Goal: Task Accomplishment & Management: Use online tool/utility

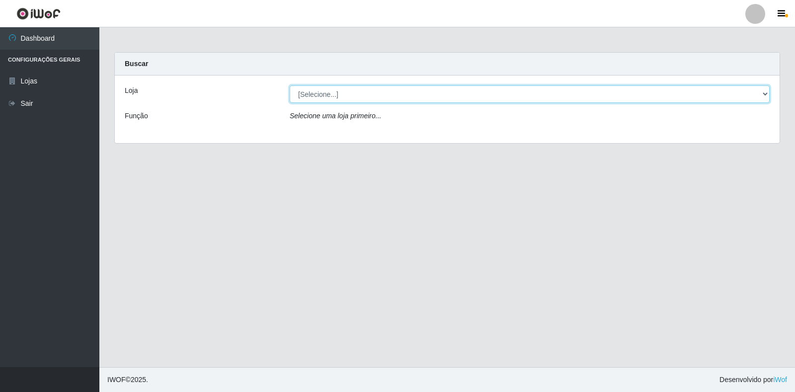
click at [761, 86] on select "[Selecione...] Extrabom - Loja 18 Goiabeiras" at bounding box center [530, 93] width 480 height 17
select select "501"
click at [290, 85] on select "[Selecione...] Extrabom - Loja 18 Goiabeiras" at bounding box center [530, 93] width 480 height 17
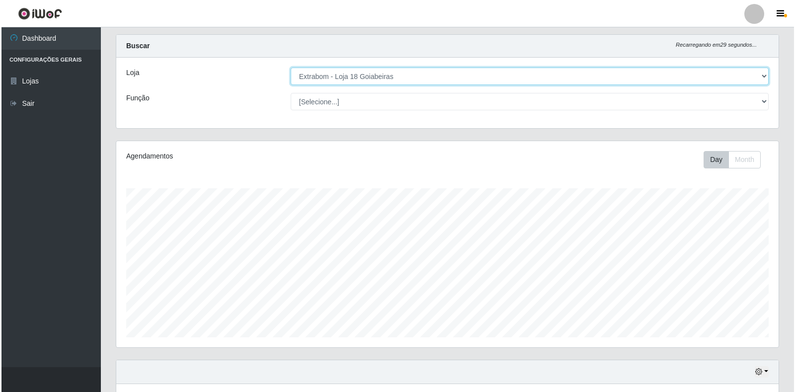
scroll to position [348, 0]
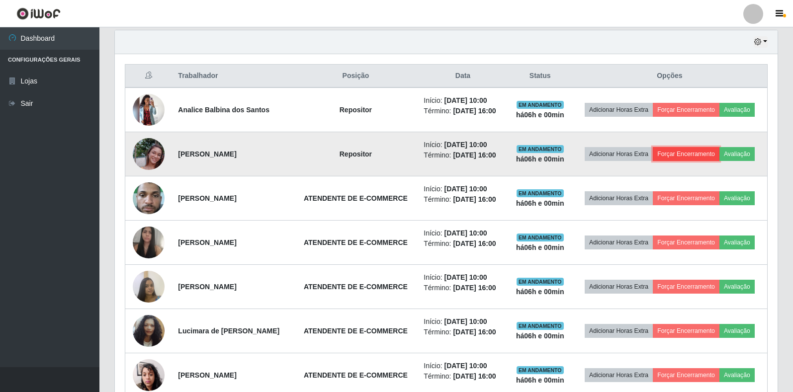
click at [708, 156] on button "Forçar Encerramento" at bounding box center [686, 154] width 67 height 14
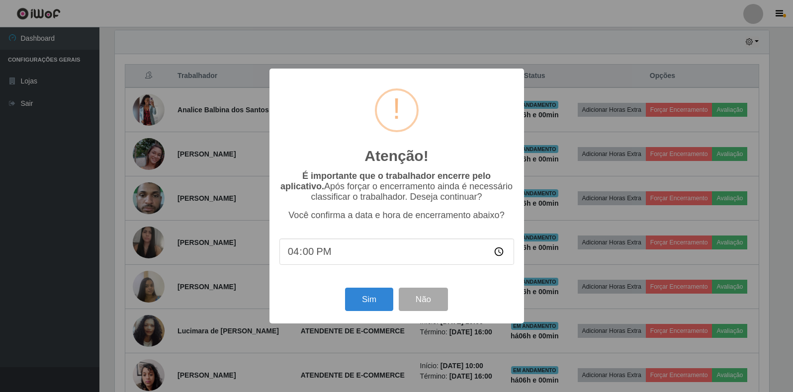
scroll to position [206, 657]
click at [359, 304] on button "Sim" at bounding box center [370, 299] width 48 height 23
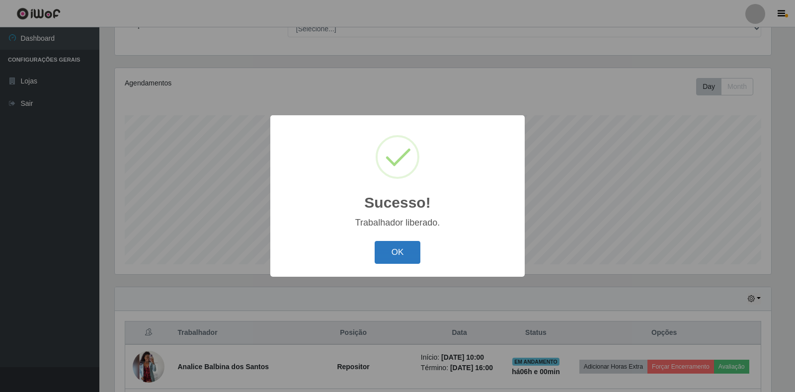
click at [389, 254] on button "OK" at bounding box center [398, 252] width 46 height 23
click at [389, 254] on div "Sucesso! × Trabalhador liberado. OK Cancel" at bounding box center [397, 196] width 795 height 392
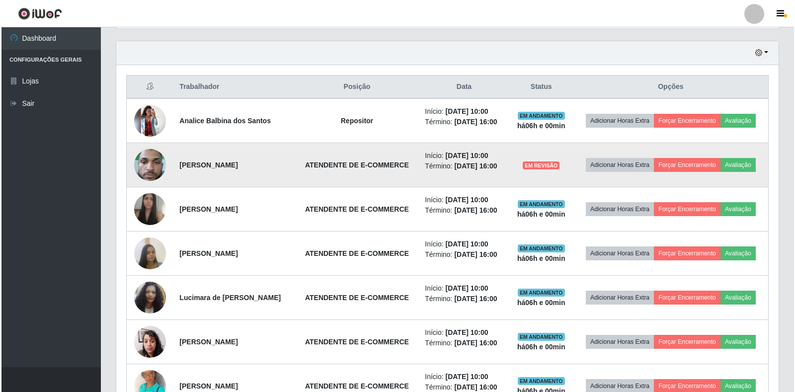
scroll to position [389, 0]
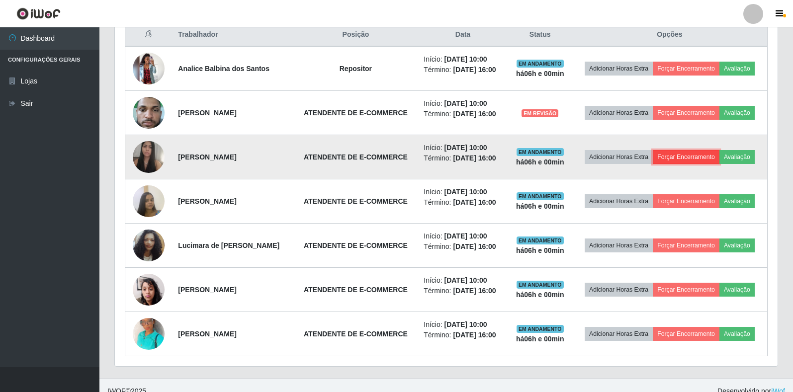
click at [719, 164] on button "Forçar Encerramento" at bounding box center [686, 157] width 67 height 14
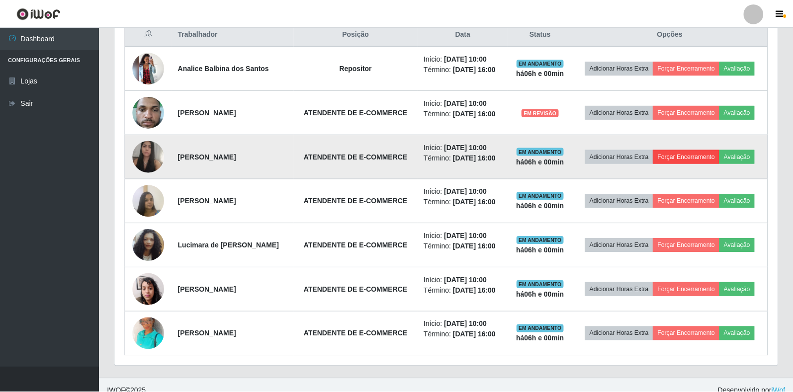
scroll to position [206, 657]
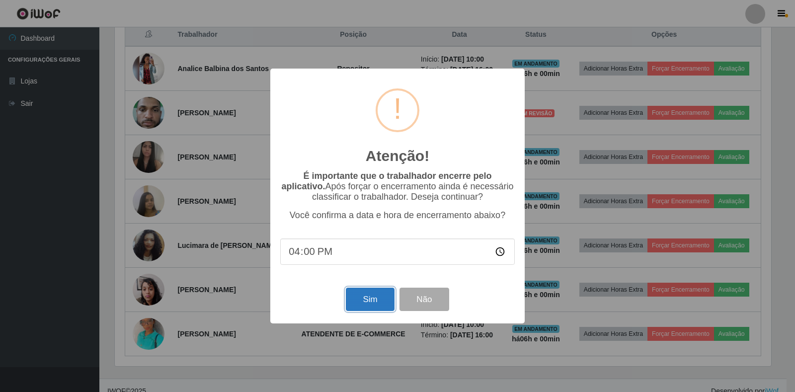
click at [360, 304] on button "Sim" at bounding box center [370, 299] width 48 height 23
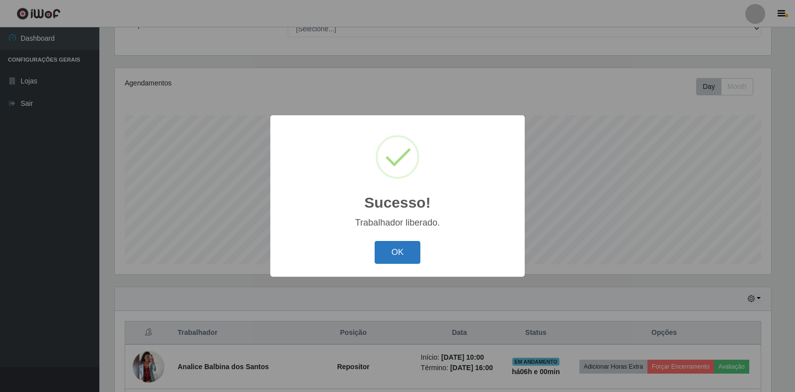
click at [401, 242] on button "OK" at bounding box center [398, 252] width 46 height 23
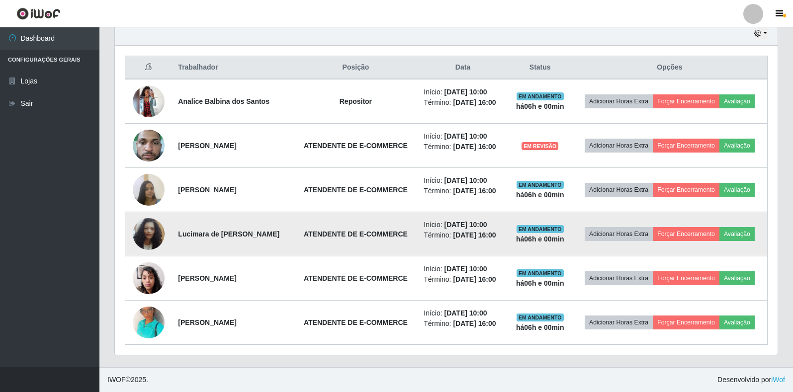
scroll to position [401, 0]
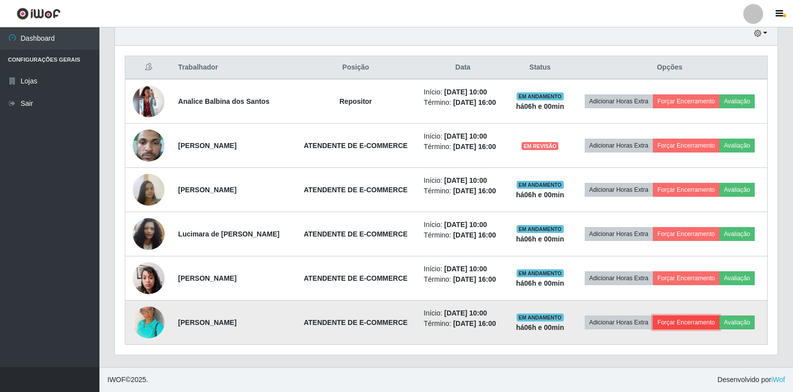
click at [713, 316] on button "Forçar Encerramento" at bounding box center [686, 323] width 67 height 14
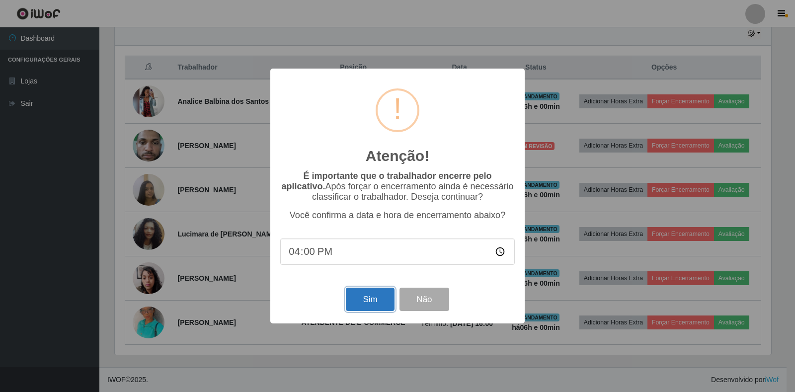
click at [353, 296] on button "Sim" at bounding box center [370, 299] width 48 height 23
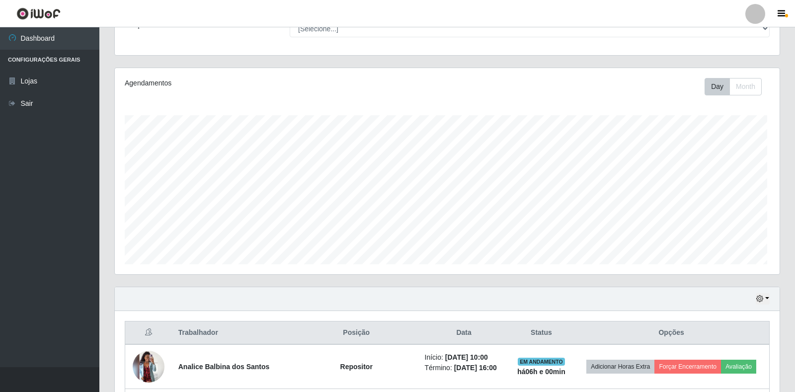
scroll to position [0, 0]
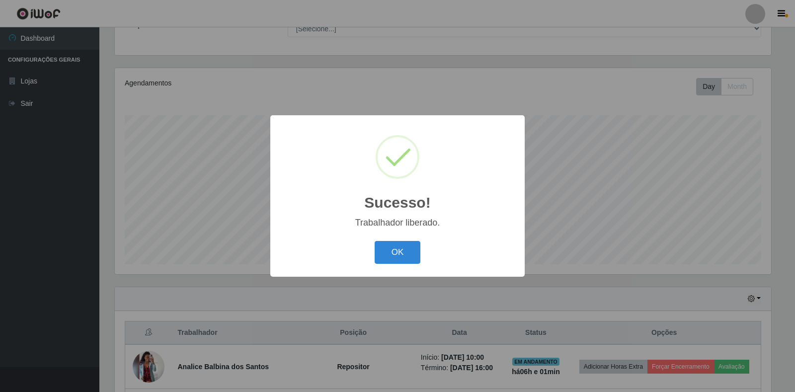
click at [389, 268] on div "Sucesso! × Trabalhador liberado. OK Cancel" at bounding box center [397, 195] width 254 height 161
click at [396, 258] on button "OK" at bounding box center [398, 252] width 46 height 23
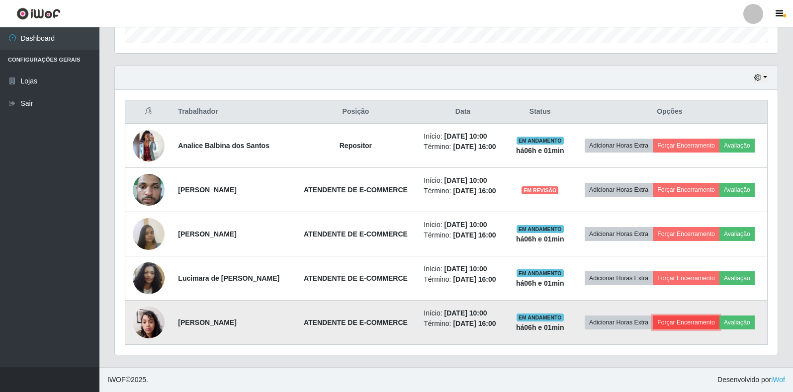
click at [719, 316] on button "Forçar Encerramento" at bounding box center [686, 323] width 67 height 14
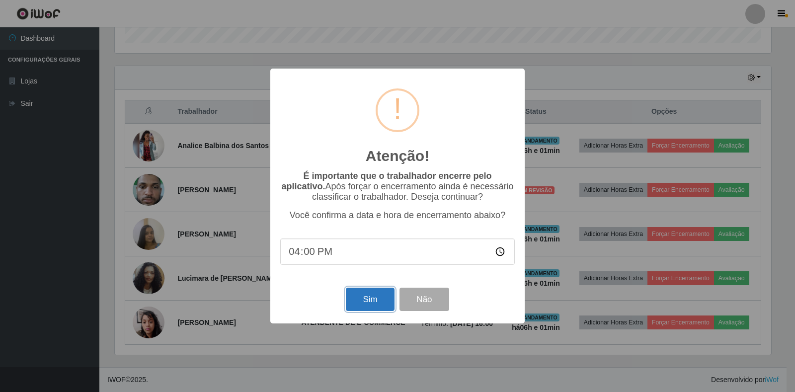
click at [382, 304] on button "Sim" at bounding box center [370, 299] width 48 height 23
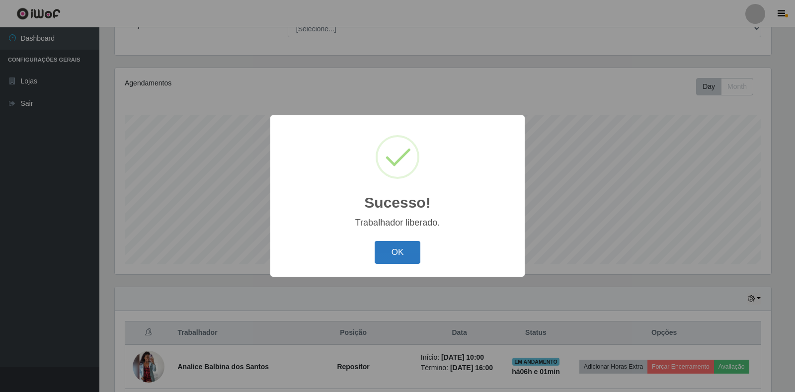
click at [407, 248] on button "OK" at bounding box center [398, 252] width 46 height 23
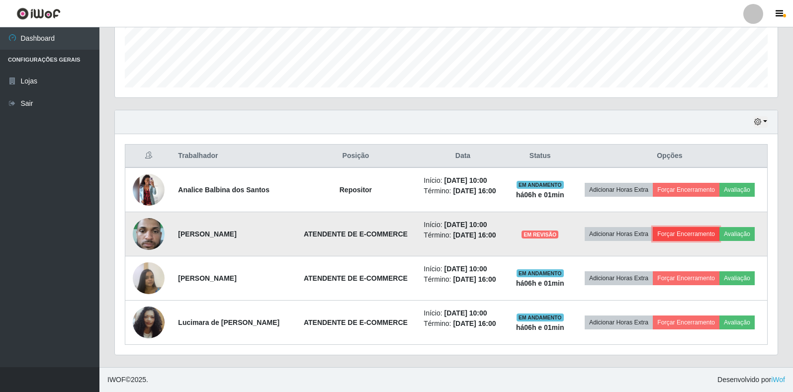
click at [710, 227] on button "Forçar Encerramento" at bounding box center [686, 234] width 67 height 14
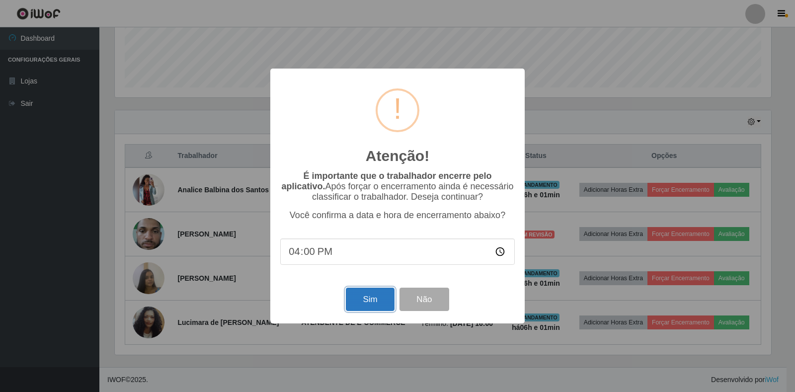
click at [375, 301] on button "Sim" at bounding box center [370, 299] width 48 height 23
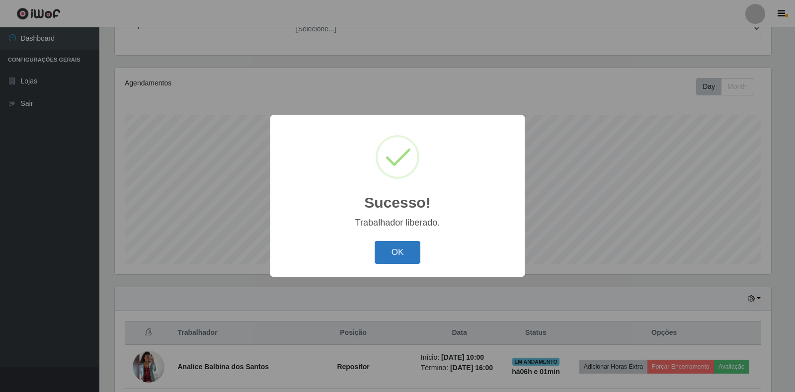
click at [413, 252] on button "OK" at bounding box center [398, 252] width 46 height 23
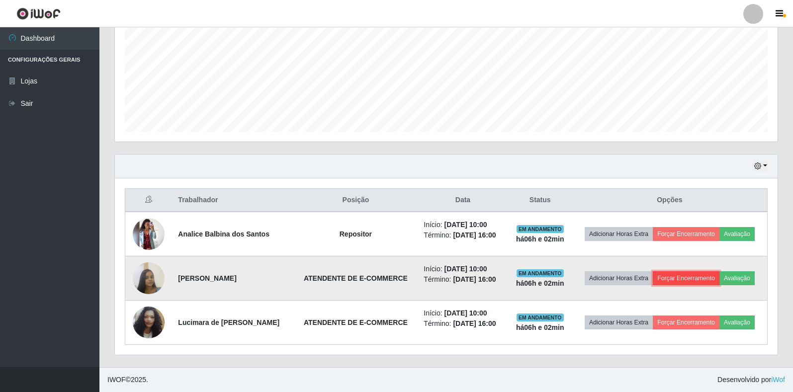
click at [715, 271] on button "Forçar Encerramento" at bounding box center [686, 278] width 67 height 14
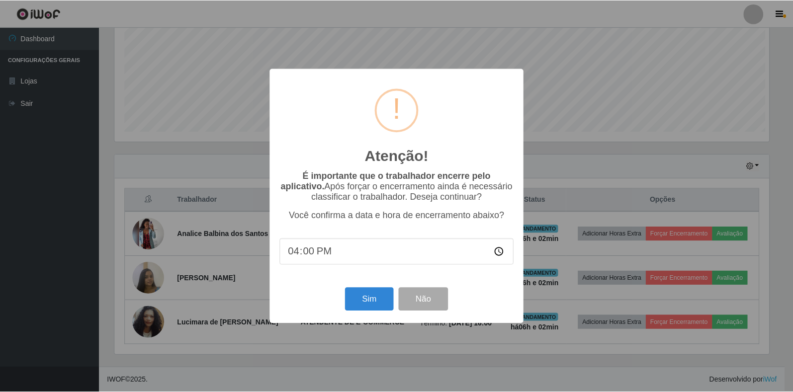
scroll to position [206, 657]
drag, startPoint x: 382, startPoint y: 295, endPoint x: 416, endPoint y: 294, distance: 34.3
click at [383, 296] on button "Sim" at bounding box center [370, 299] width 48 height 23
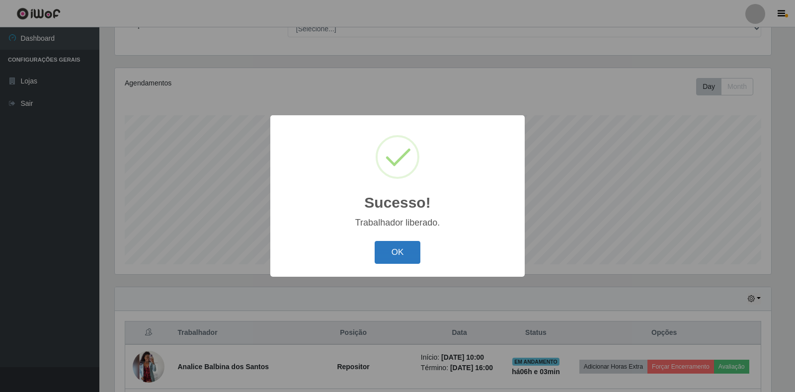
click at [402, 247] on button "OK" at bounding box center [398, 252] width 46 height 23
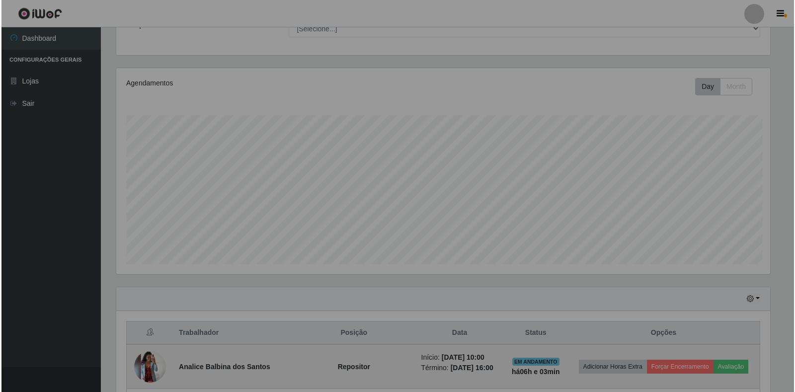
scroll to position [206, 663]
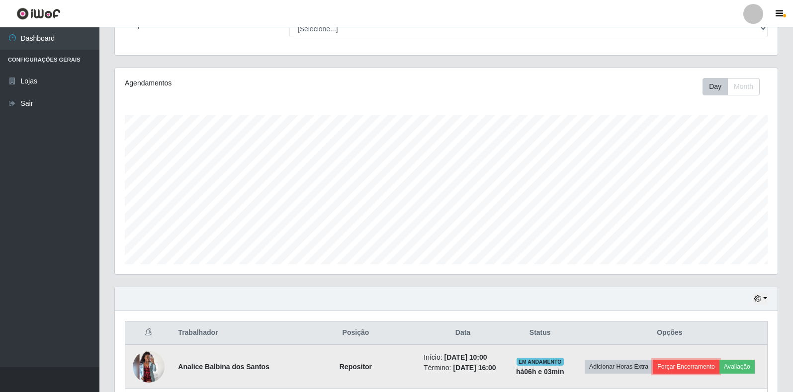
click at [684, 368] on button "Forçar Encerramento" at bounding box center [686, 367] width 67 height 14
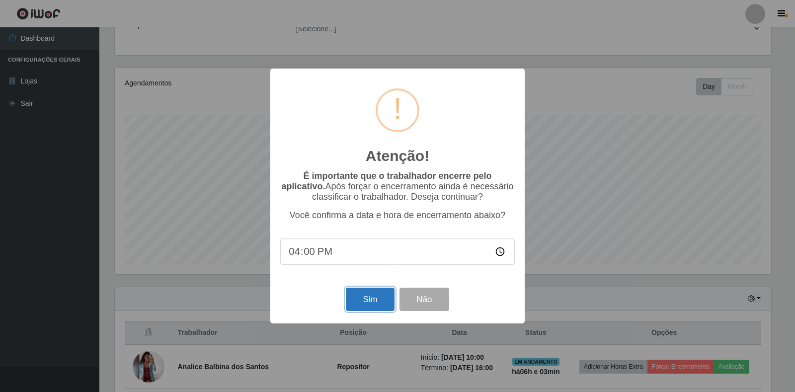
click at [373, 304] on button "Sim" at bounding box center [370, 299] width 48 height 23
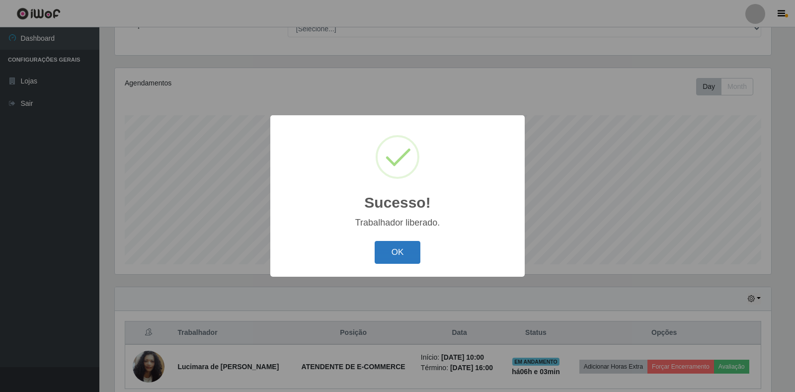
click at [402, 253] on button "OK" at bounding box center [398, 252] width 46 height 23
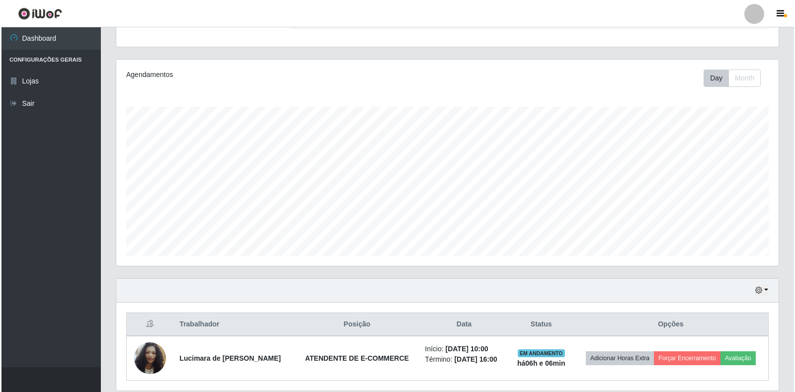
scroll to position [135, 0]
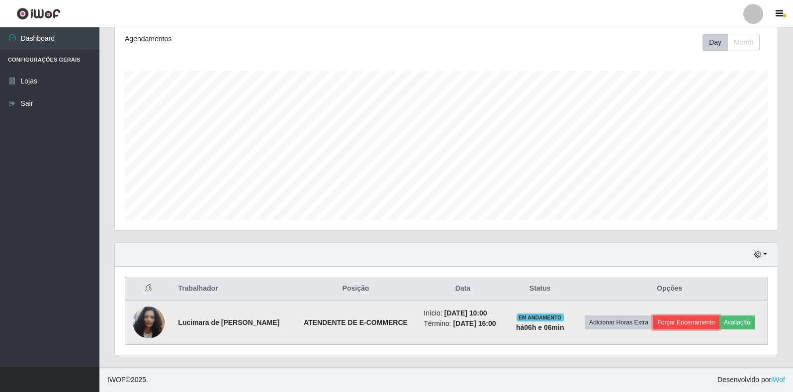
click at [690, 323] on button "Forçar Encerramento" at bounding box center [686, 323] width 67 height 14
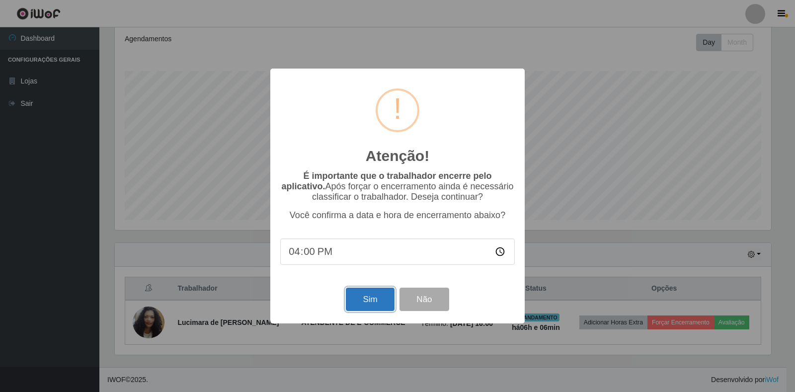
click at [356, 307] on button "Sim" at bounding box center [370, 299] width 48 height 23
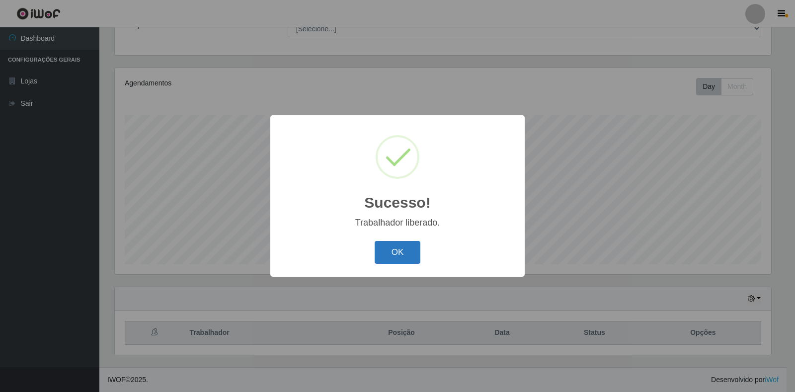
click at [394, 245] on button "OK" at bounding box center [398, 252] width 46 height 23
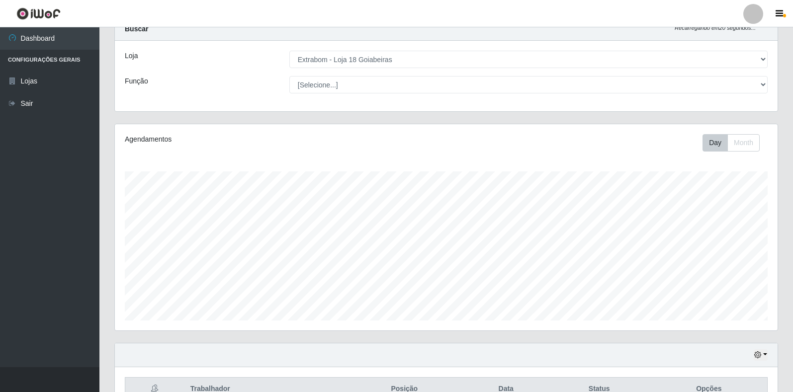
scroll to position [0, 0]
